Goal: Task Accomplishment & Management: Complete application form

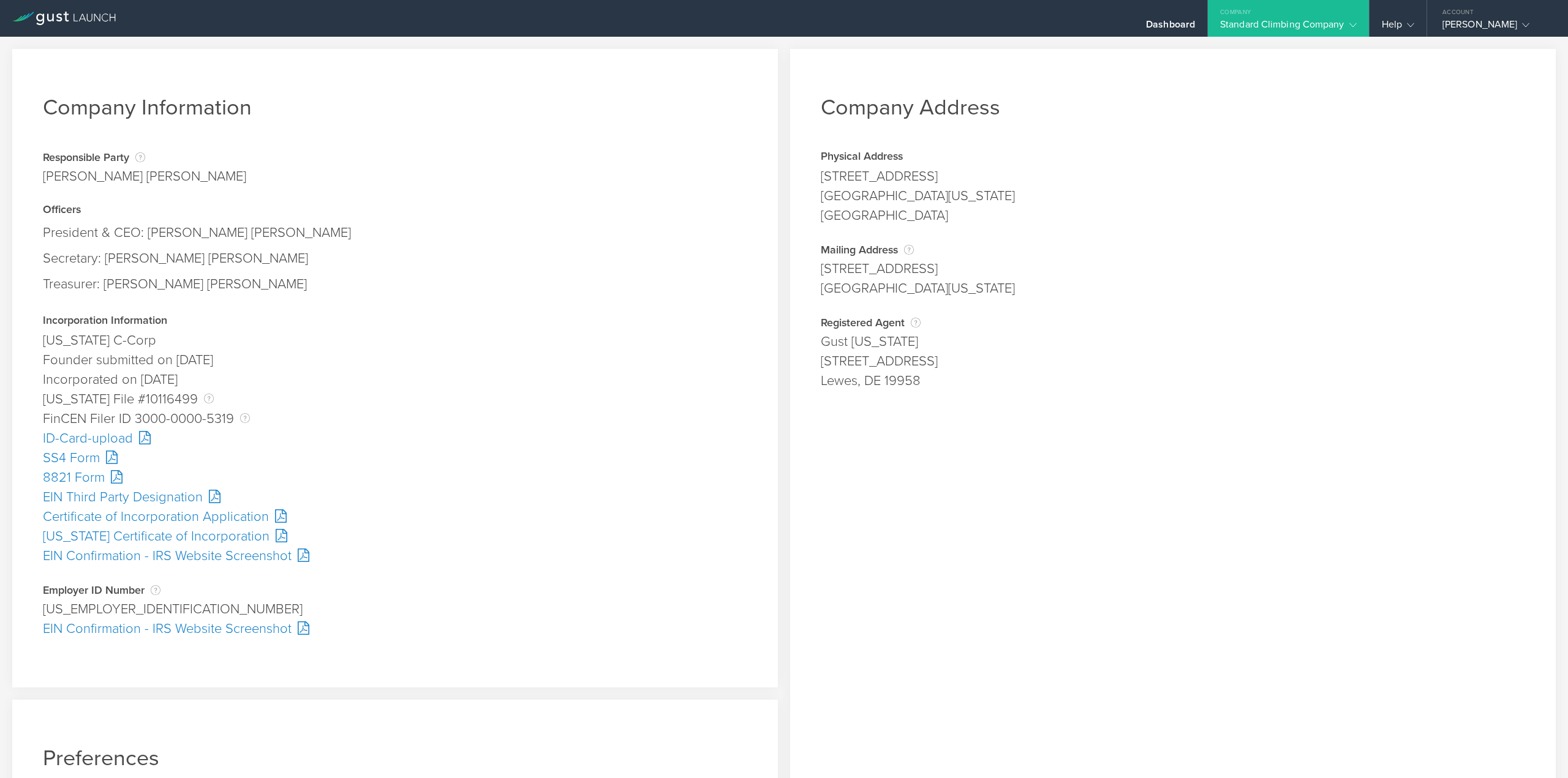
click at [67, 442] on div "ID-Card-upload" at bounding box center [395, 438] width 704 height 20
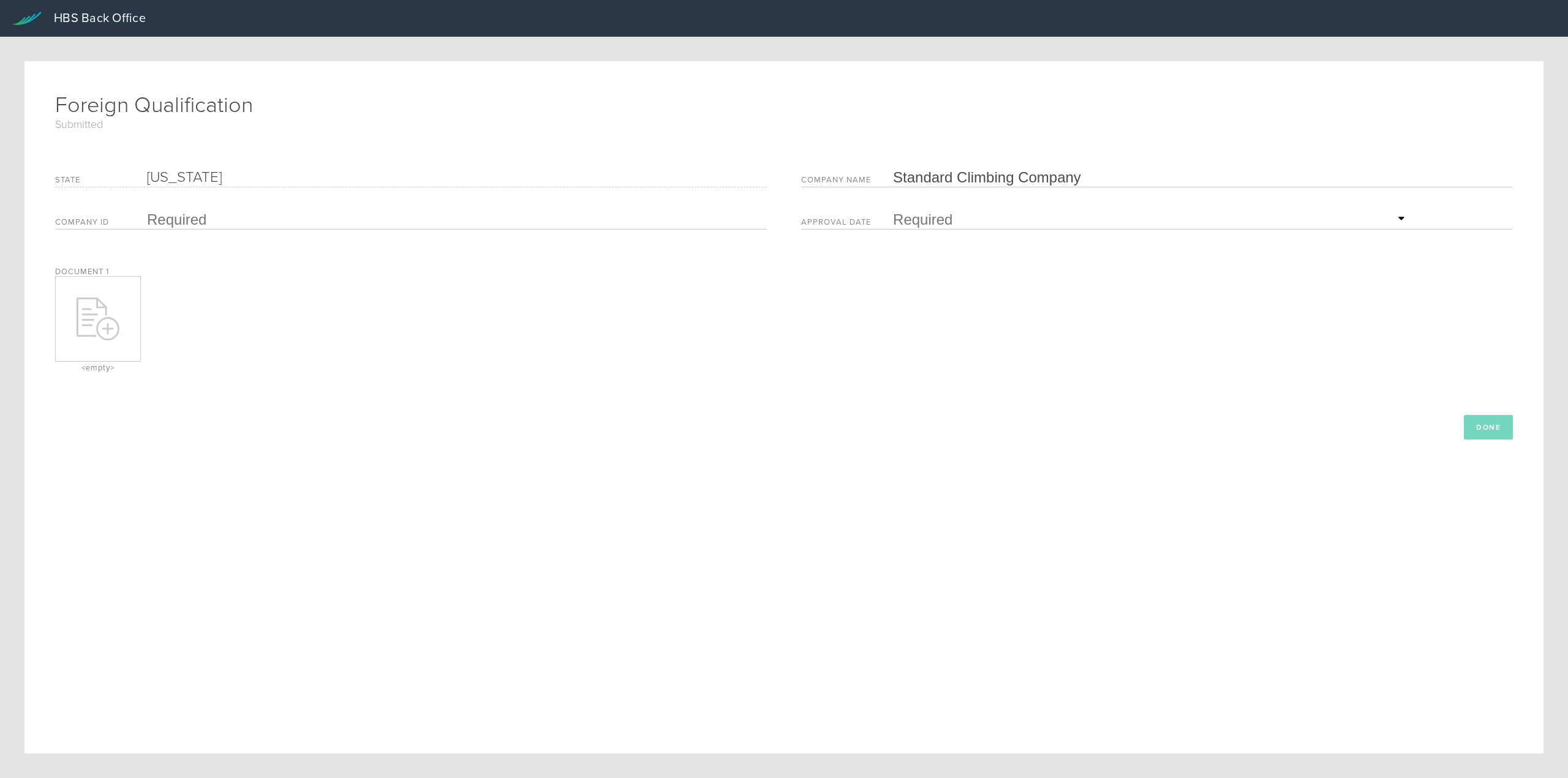
click at [190, 222] on input "text" at bounding box center [454, 219] width 614 height 18
paste input "20258076512"
type input "20258076512"
click at [898, 360] on span "29" at bounding box center [904, 359] width 22 height 21
click at [87, 289] on div "remove Created with Sketch." at bounding box center [98, 319] width 84 height 84
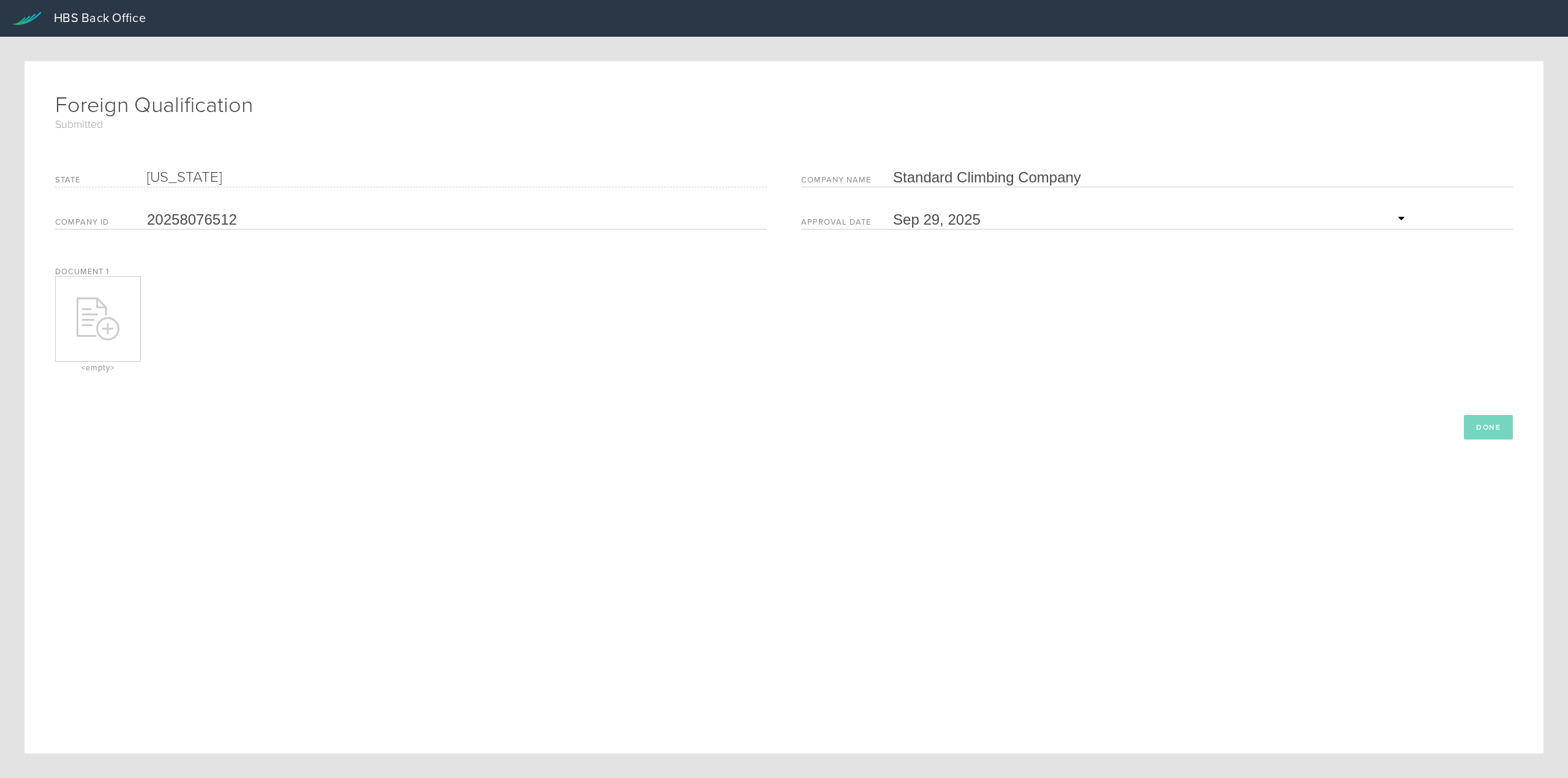
type input "C:\fakepath\Approved CO FQ.pdf"
click at [1476, 426] on button "Done" at bounding box center [1488, 427] width 49 height 24
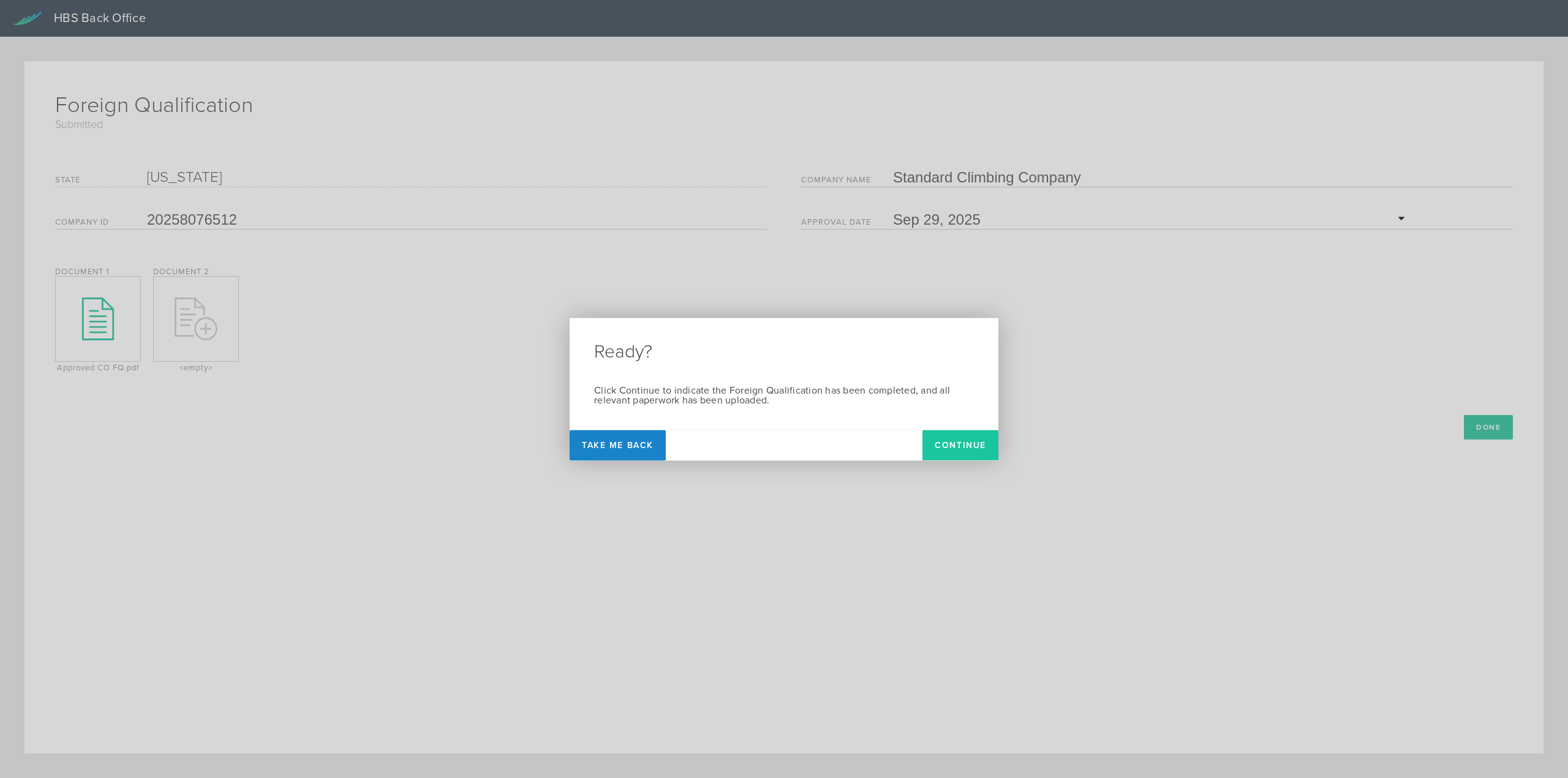
click at [951, 442] on button "Continue" at bounding box center [960, 445] width 76 height 31
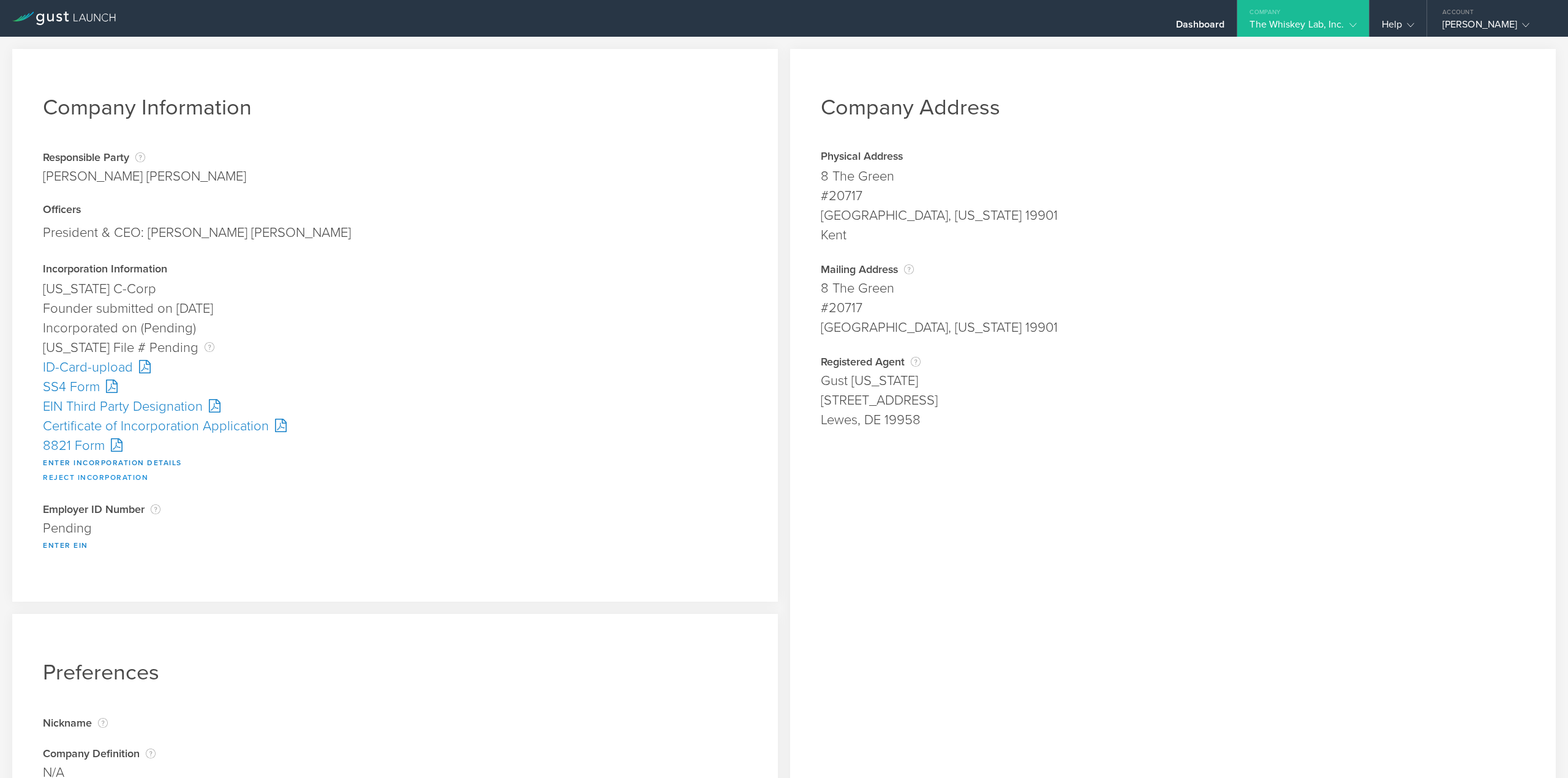
click at [84, 479] on button "Reject Incorporation" at bounding box center [96, 477] width 106 height 14
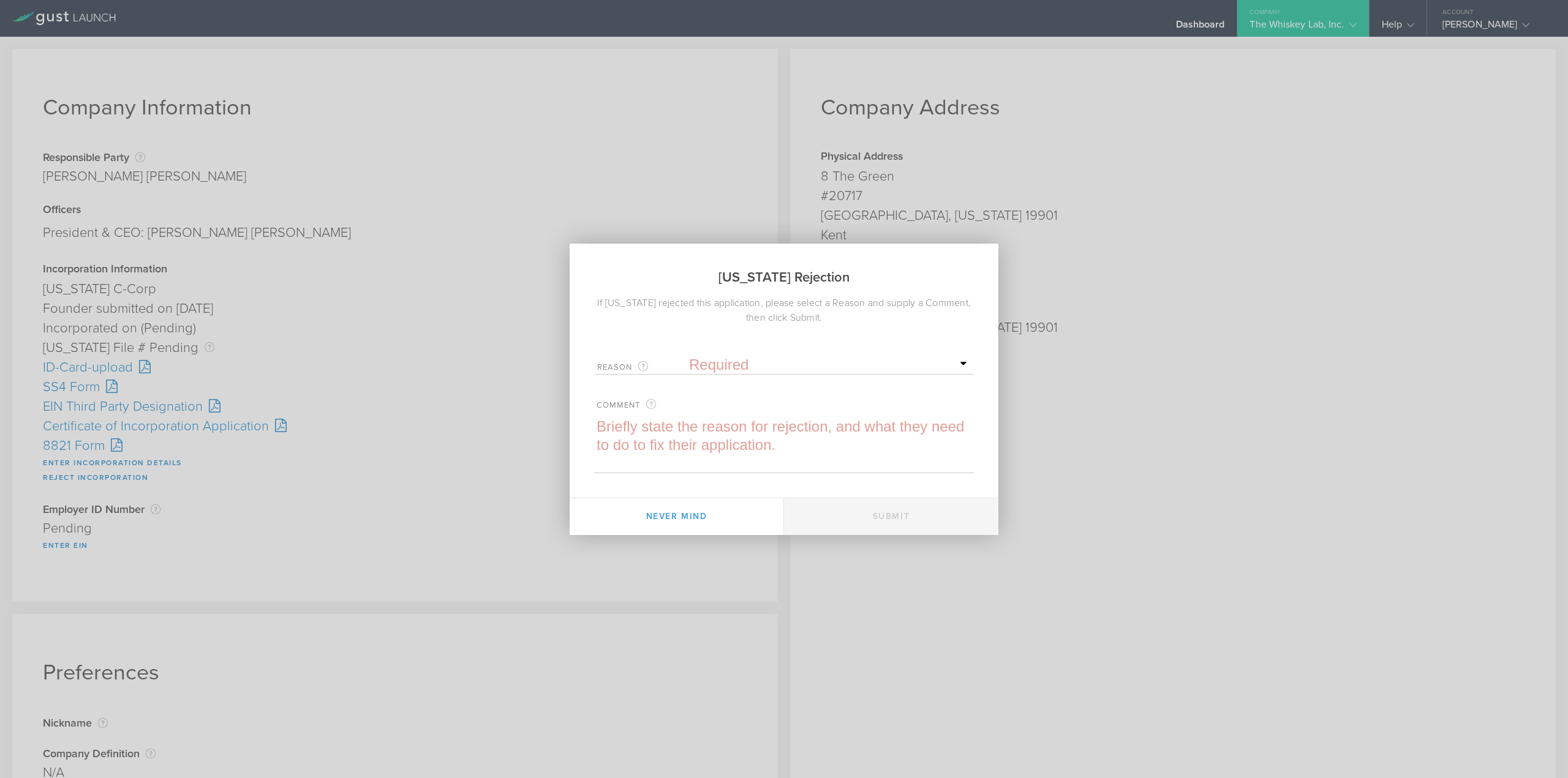
click at [735, 361] on select "Required Name was invalid Signature was invalid Other invalid reason" at bounding box center [830, 365] width 282 height 18
select select "name"
click at [689, 356] on select "Required Name was invalid Signature was invalid Other invalid reason" at bounding box center [830, 365] width 282 height 18
click at [709, 454] on textarea at bounding box center [784, 445] width 379 height 55
paste textarea "This name is currently in use with the state of Delaware. Please provide a new …"
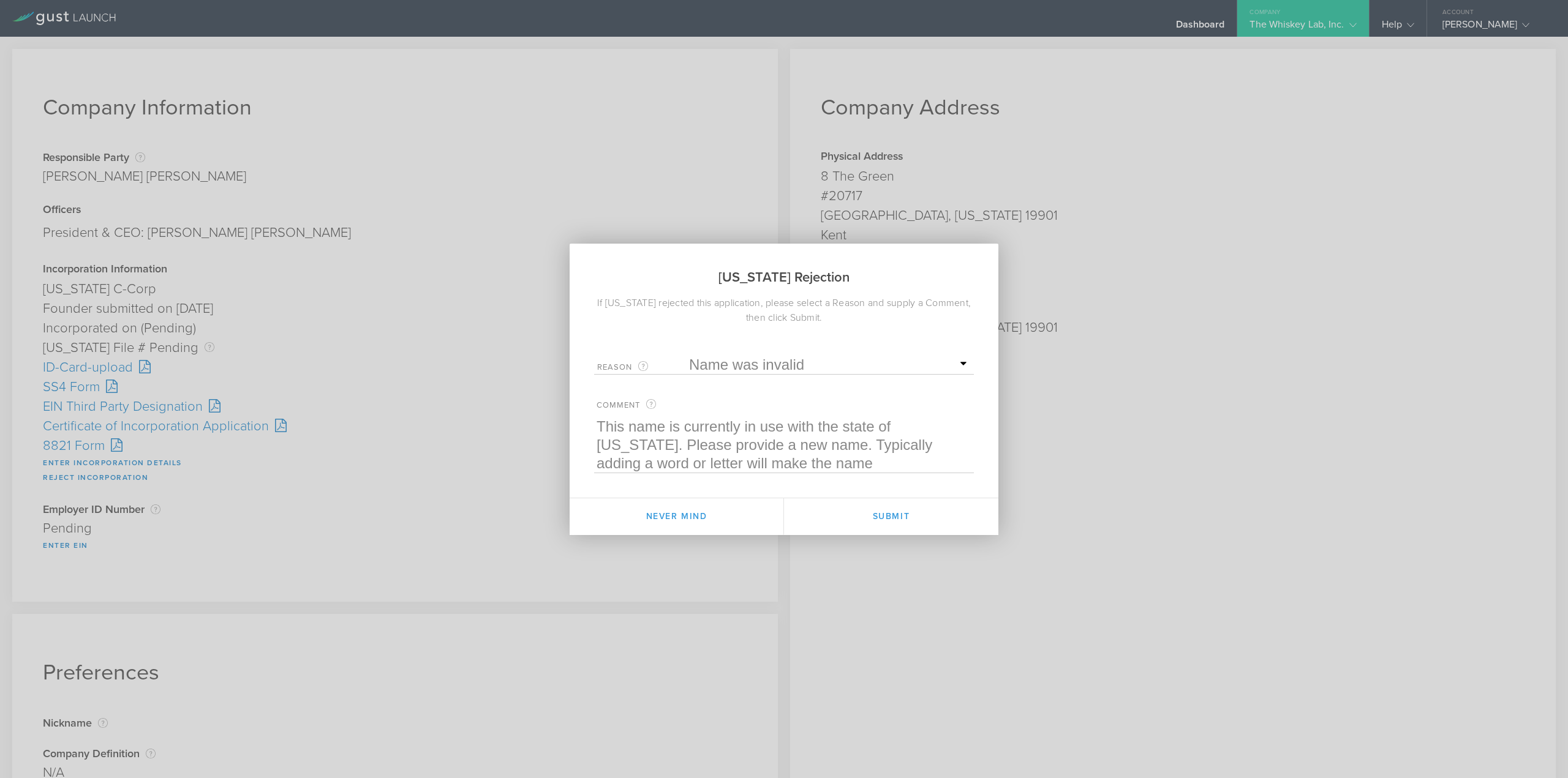
scroll to position [18, 0]
type textarea "This name is currently in use with the state of Delaware. Please provide a new …"
click at [873, 514] on button "Submit" at bounding box center [891, 516] width 214 height 37
